Goal: Transaction & Acquisition: Purchase product/service

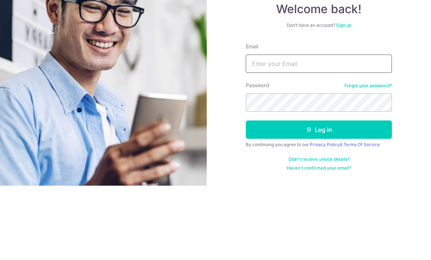
type input "danny_tan29@yahoo.com.sg"
click at [319, 195] on button "Log in" at bounding box center [319, 204] width 146 height 18
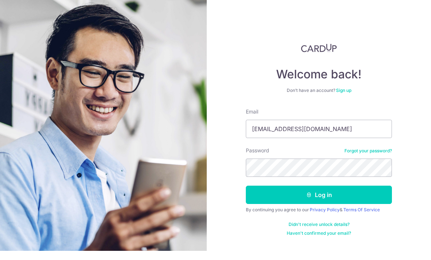
click at [352, 195] on button "Log in" at bounding box center [319, 204] width 146 height 18
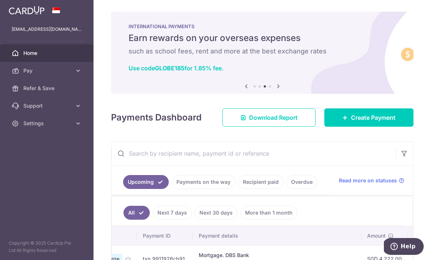
click at [0, 0] on icon "button" at bounding box center [0, 0] width 0 height 0
click at [79, 103] on icon at bounding box center [78, 105] width 7 height 7
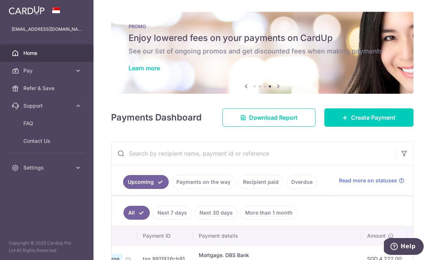
click at [34, 124] on span "FAQ" at bounding box center [47, 123] width 48 height 7
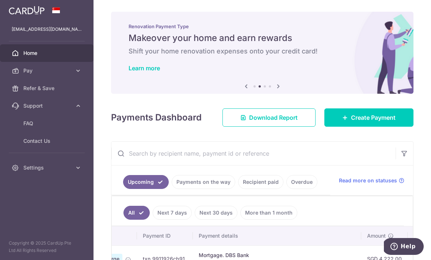
click at [30, 72] on span "Pay" at bounding box center [47, 70] width 48 height 7
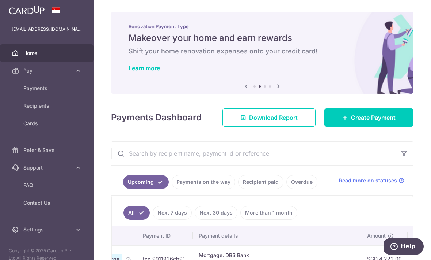
click at [31, 90] on span "Payments" at bounding box center [47, 87] width 48 height 7
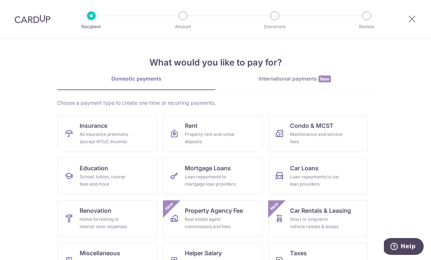
click at [90, 135] on div "All insurance premiums (except NTUC Income)" at bounding box center [106, 138] width 53 height 15
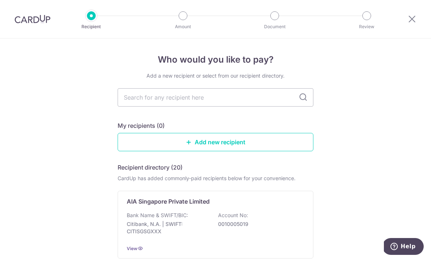
click at [276, 99] on input "text" at bounding box center [216, 97] width 196 height 18
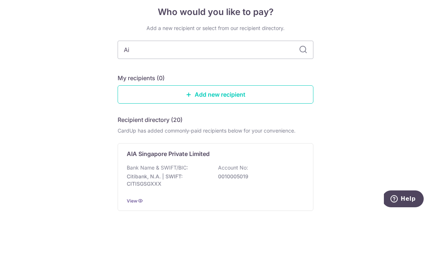
type input "Aia"
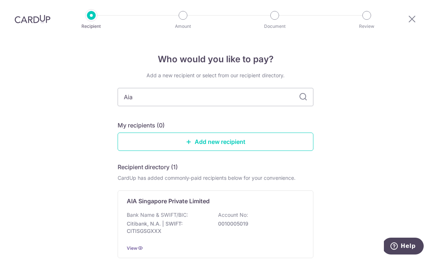
click at [142, 211] on p "Bank Name & SWIFT/BIC:" at bounding box center [157, 214] width 61 height 7
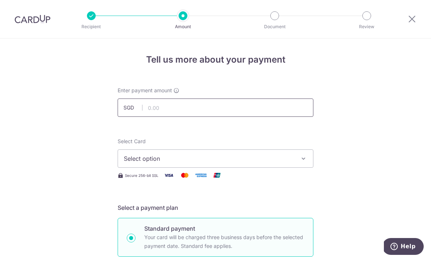
click at [216, 114] on input "text" at bounding box center [216, 107] width 196 height 18
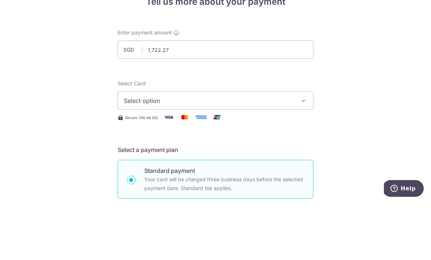
scroll to position [33, 0]
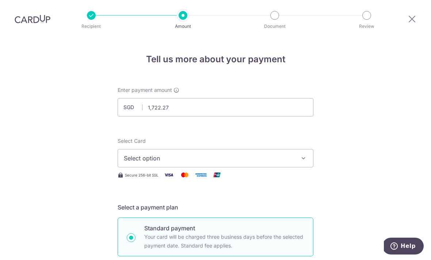
click at [302, 155] on icon "button" at bounding box center [303, 158] width 7 height 7
type input "1,722.27"
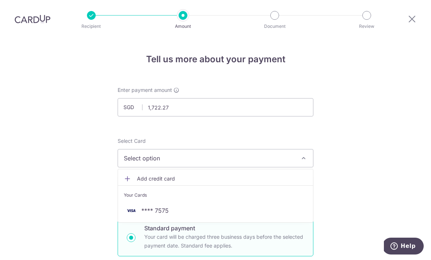
click at [162, 206] on span "**** 7575" at bounding box center [155, 210] width 27 height 9
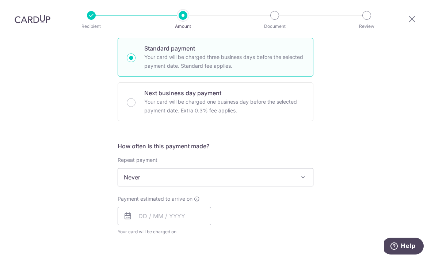
scroll to position [180, 0]
click at [144, 207] on input "text" at bounding box center [165, 216] width 94 height 18
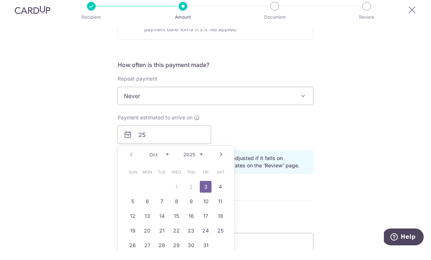
scroll to position [24, 0]
click at [332, 122] on div "Tell us more about your payment Enter payment amount SGD 1,722.27 1722.27 Selec…" at bounding box center [215, 127] width 431 height 681
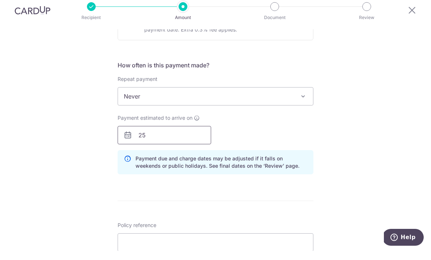
click at [184, 135] on input "25" at bounding box center [165, 144] width 94 height 18
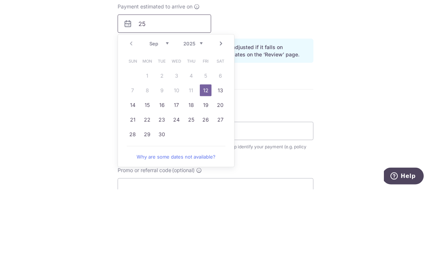
scroll to position [312, 0]
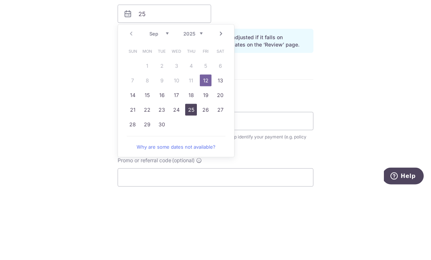
click at [190, 174] on link "25" at bounding box center [191, 180] width 12 height 12
type input "25/09/2025"
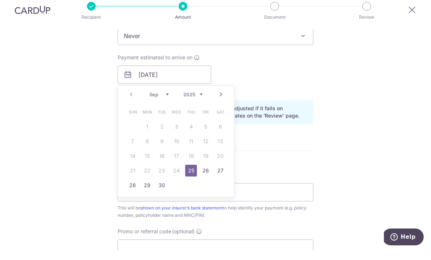
scroll to position [24, 0]
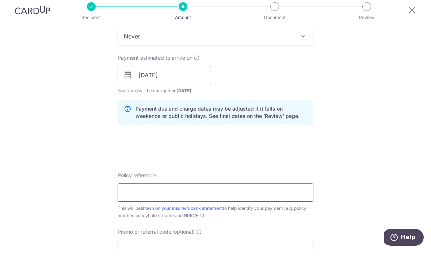
click at [250, 192] on input "Policy reference" at bounding box center [216, 201] width 196 height 18
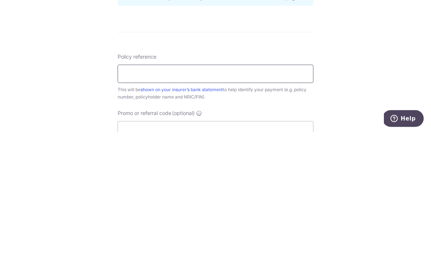
type input "l"
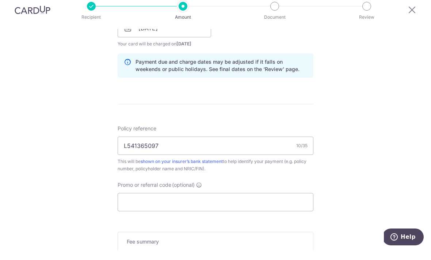
scroll to position [359, 0]
type input "L541365097"
click at [139, 166] on div "This will be shown on your insurer’s bank statement to help identify your payme…" at bounding box center [216, 173] width 196 height 15
click at [254, 201] on input "Promo or referral code (optional)" at bounding box center [216, 210] width 196 height 18
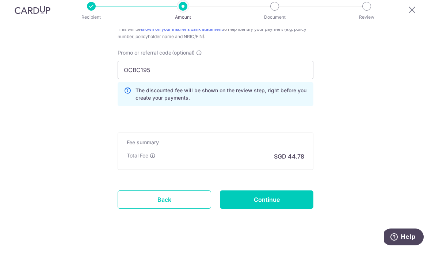
scroll to position [482, 0]
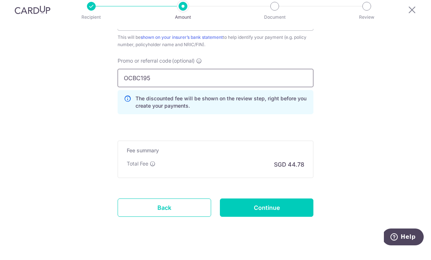
click at [288, 78] on input "OCBC195" at bounding box center [216, 87] width 196 height 18
click at [229, 78] on input "OCBC" at bounding box center [216, 87] width 196 height 18
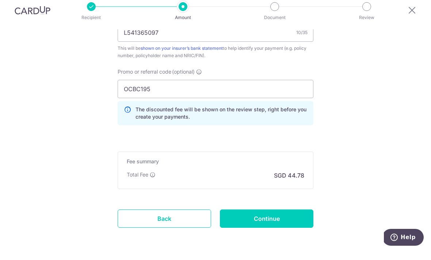
scroll to position [474, 0]
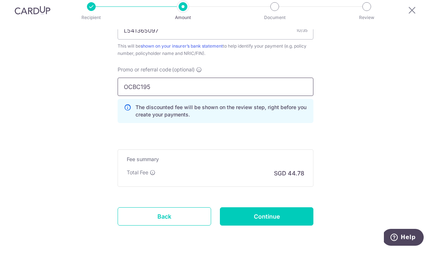
type input "OCBC195"
click at [280, 216] on input "Continue" at bounding box center [267, 225] width 94 height 18
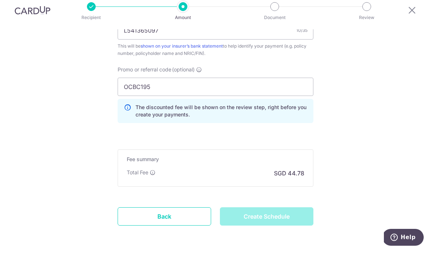
type input "Create Schedule"
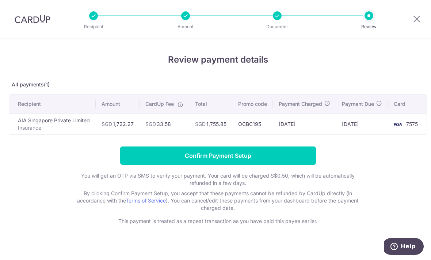
click at [197, 158] on input "Confirm Payment Setup" at bounding box center [218, 155] width 196 height 18
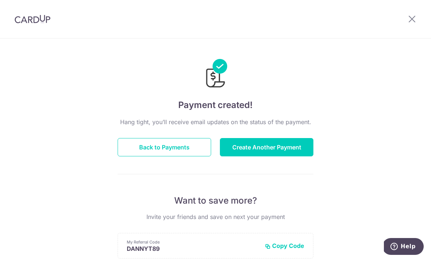
click at [282, 146] on button "Create Another Payment" at bounding box center [267, 147] width 94 height 18
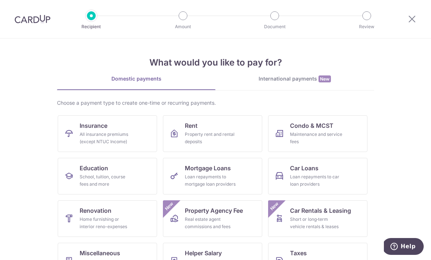
click at [115, 134] on div "All insurance premiums (except NTUC Income)" at bounding box center [106, 138] width 53 height 15
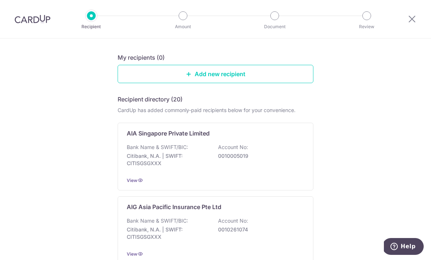
scroll to position [74, 0]
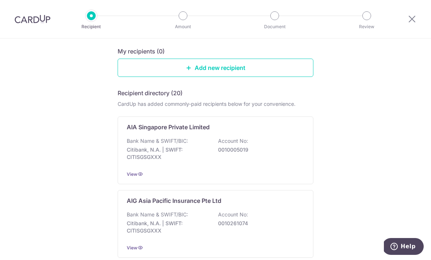
click at [233, 148] on div "Bank Name & SWIFT/BIC: Citibank, N.A. | SWIFT: CITISGSGXXX Account No: 00100050…" at bounding box center [216, 150] width 178 height 27
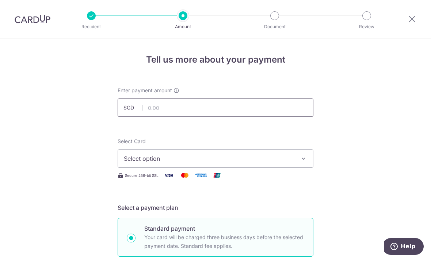
click at [249, 112] on input "text" at bounding box center [216, 107] width 196 height 18
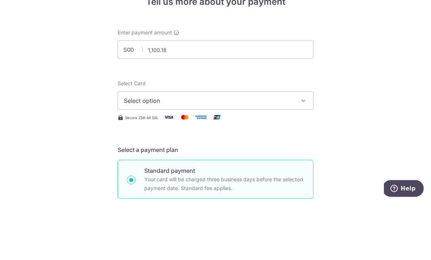
scroll to position [33, 0]
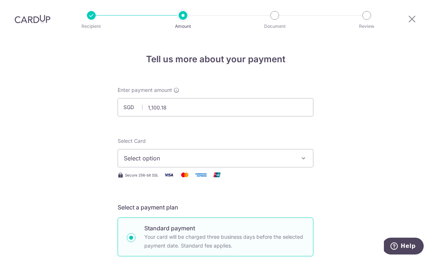
click at [303, 155] on icon "button" at bounding box center [303, 158] width 7 height 7
type input "1,100.18"
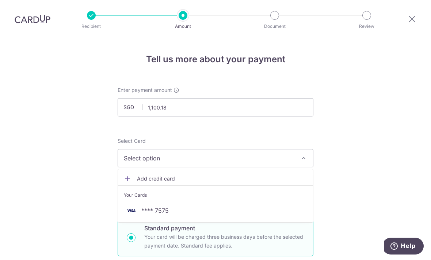
click at [165, 206] on span "**** 7575" at bounding box center [155, 210] width 27 height 9
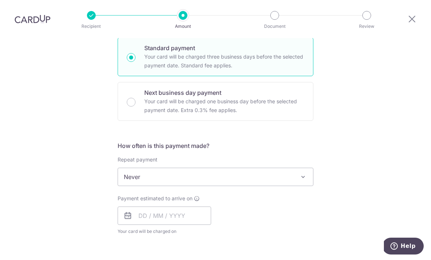
scroll to position [184, 0]
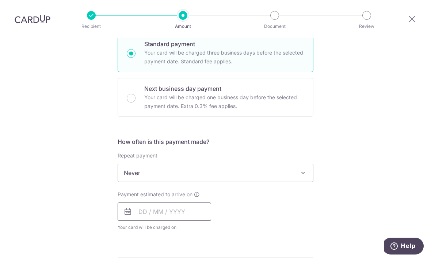
click at [142, 203] on input "text" at bounding box center [165, 212] width 94 height 18
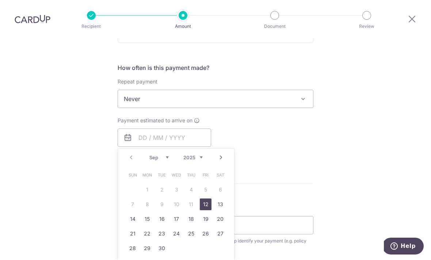
scroll to position [260, 0]
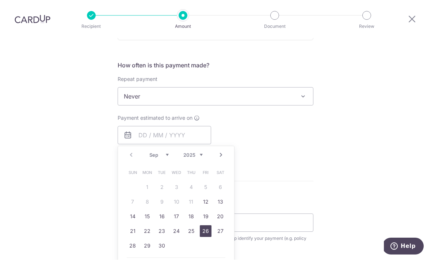
click at [207, 225] on link "26" at bounding box center [206, 231] width 12 height 12
type input "[DATE]"
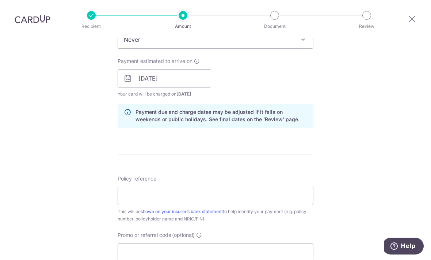
scroll to position [317, 0]
click at [271, 186] on input "Policy reference" at bounding box center [216, 195] width 196 height 18
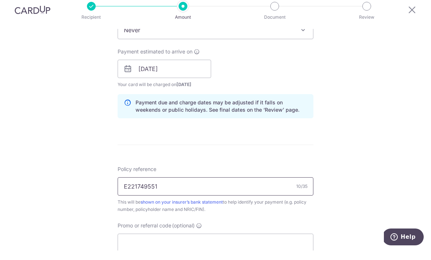
type input "E221749551"
click at [261, 243] on input "Promo or referral code (optional)" at bounding box center [216, 252] width 196 height 18
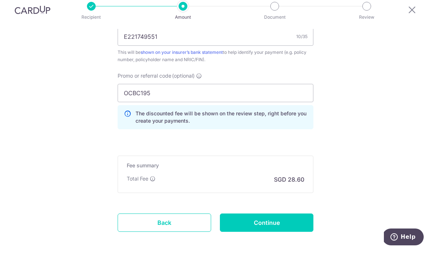
scroll to position [472, 0]
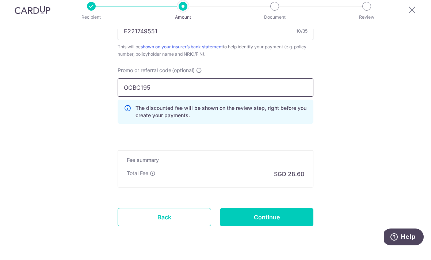
type input "OCBC195"
click at [279, 217] on input "Continue" at bounding box center [267, 226] width 94 height 18
type input "Create Schedule"
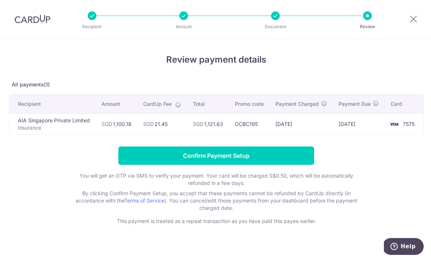
click at [275, 15] on div at bounding box center [275, 15] width 9 height 9
click at [245, 158] on input "Confirm Payment Setup" at bounding box center [216, 155] width 196 height 18
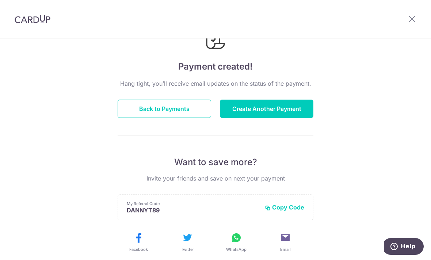
scroll to position [38, 0]
click at [185, 112] on button "Back to Payments" at bounding box center [165, 109] width 94 height 18
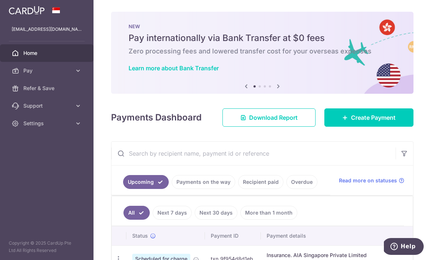
click at [0, 0] on icon "button" at bounding box center [0, 0] width 0 height 0
click at [47, 73] on span "Pay" at bounding box center [47, 70] width 48 height 7
click at [45, 90] on span "Payments" at bounding box center [47, 87] width 48 height 7
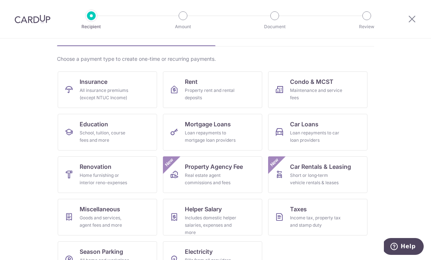
scroll to position [44, 0]
click at [93, 248] on span "Season Parking" at bounding box center [102, 251] width 44 height 9
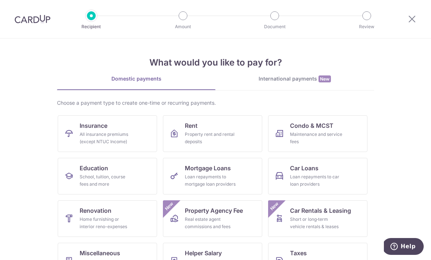
click at [411, 15] on icon at bounding box center [412, 18] width 9 height 9
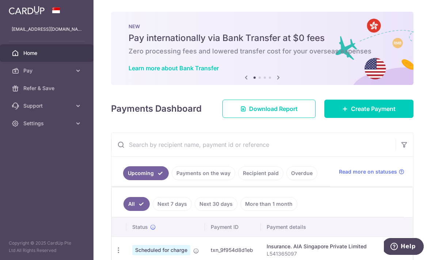
scroll to position [-1, 0]
click at [0, 0] on icon "button" at bounding box center [0, 0] width 0 height 0
click at [28, 122] on span "Settings" at bounding box center [47, 123] width 48 height 7
click at [29, 159] on span "Logout" at bounding box center [47, 158] width 48 height 7
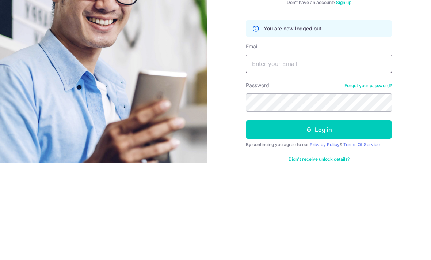
scroll to position [24, 0]
